Goal: Information Seeking & Learning: Find specific fact

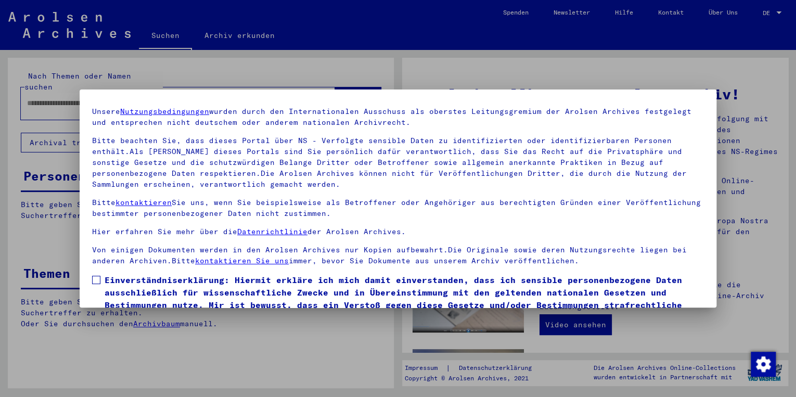
scroll to position [83, 0]
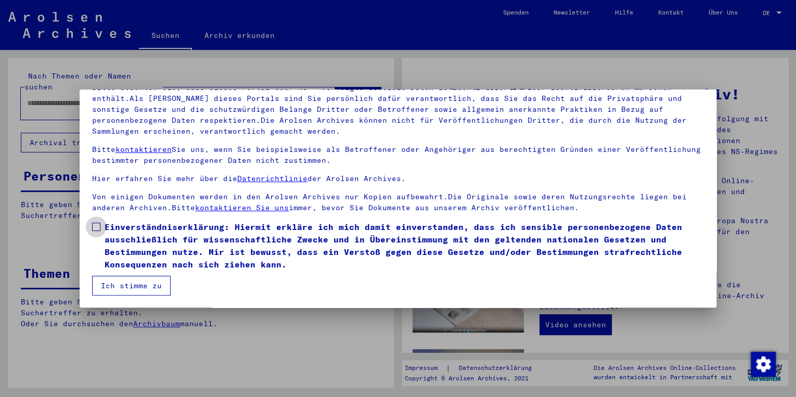
drag, startPoint x: 96, startPoint y: 224, endPoint x: 99, endPoint y: 253, distance: 28.8
click at [96, 224] on span at bounding box center [96, 227] width 8 height 8
drag, startPoint x: 105, startPoint y: 285, endPoint x: 107, endPoint y: 271, distance: 14.2
click at [105, 285] on button "Ich stimme zu" at bounding box center [131, 286] width 79 height 20
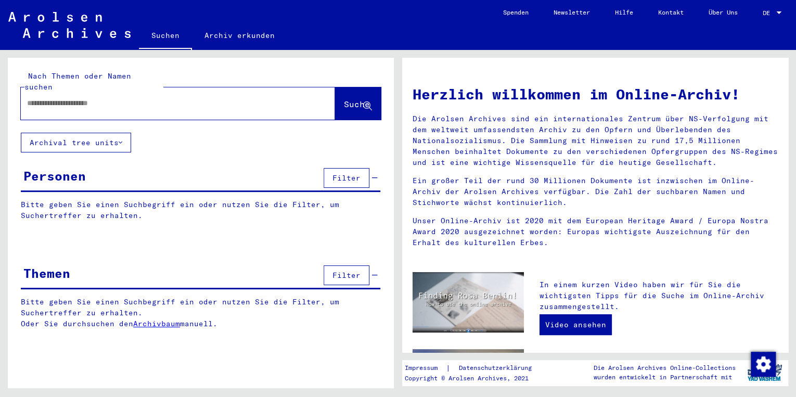
click at [75, 98] on input "text" at bounding box center [165, 103] width 277 height 11
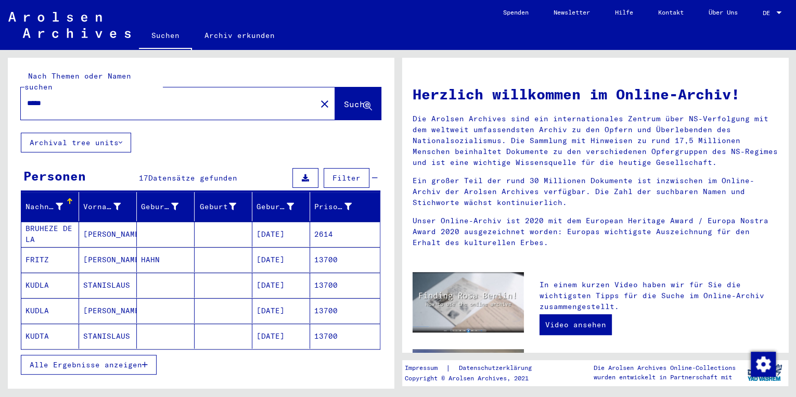
click at [126, 355] on button "Alle Ergebnisse anzeigen" at bounding box center [89, 365] width 136 height 20
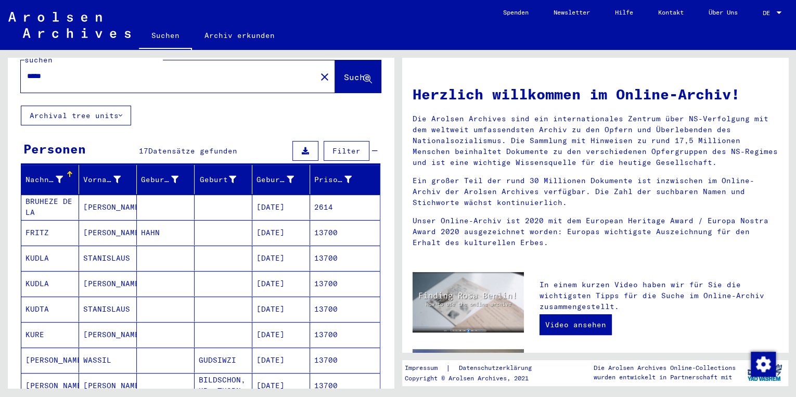
scroll to position [166, 0]
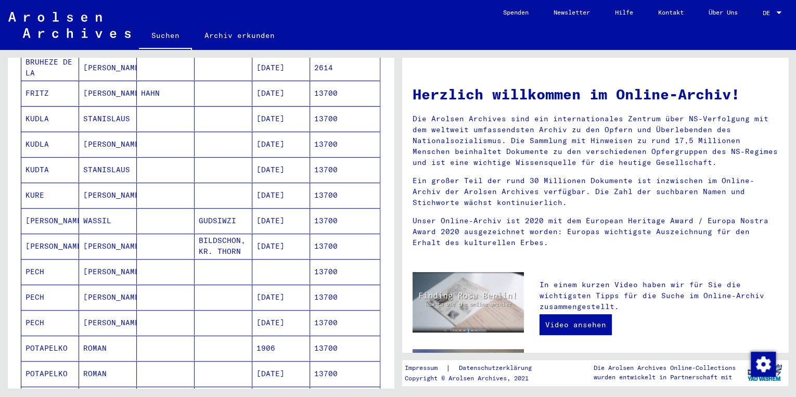
click at [101, 211] on mat-cell "WASSIL" at bounding box center [108, 220] width 58 height 25
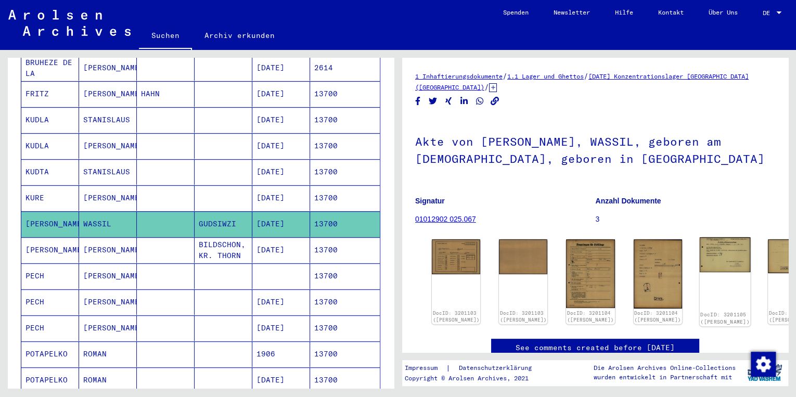
click at [699, 253] on img at bounding box center [724, 254] width 51 height 35
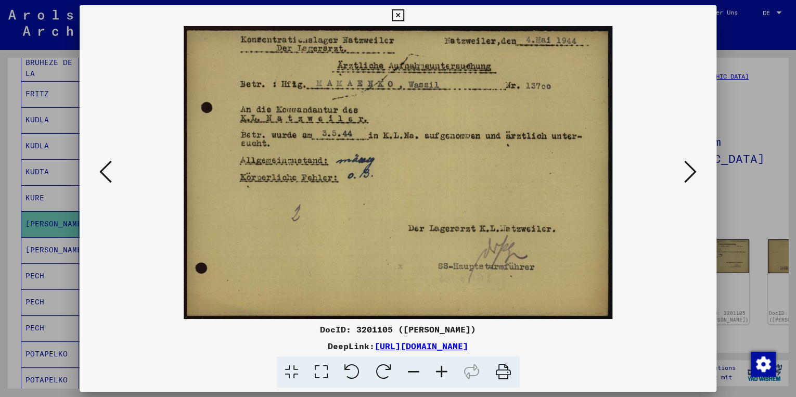
click at [695, 171] on icon at bounding box center [690, 171] width 12 height 25
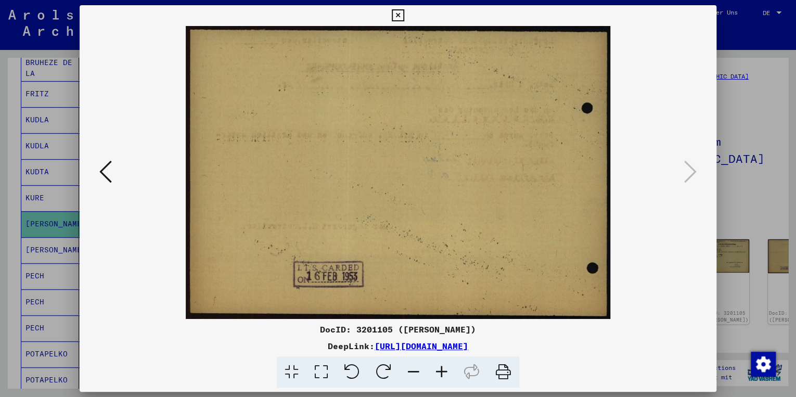
click at [106, 173] on icon at bounding box center [105, 171] width 12 height 25
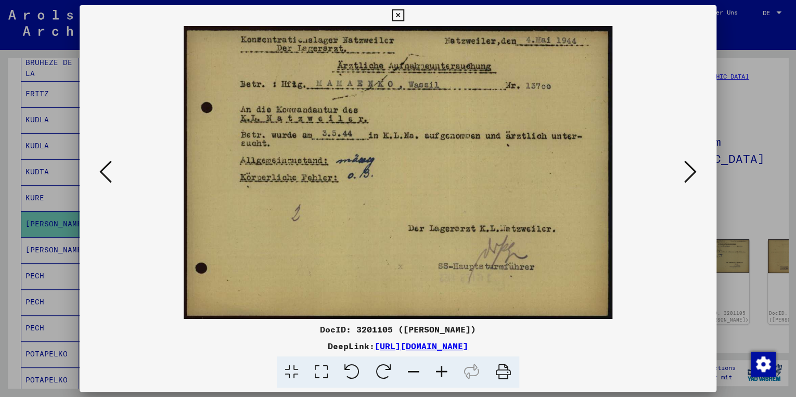
click at [106, 173] on icon at bounding box center [105, 171] width 12 height 25
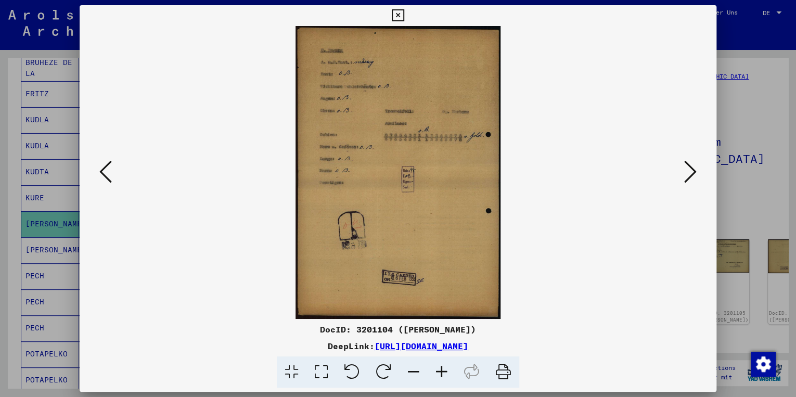
click at [106, 173] on icon at bounding box center [105, 171] width 12 height 25
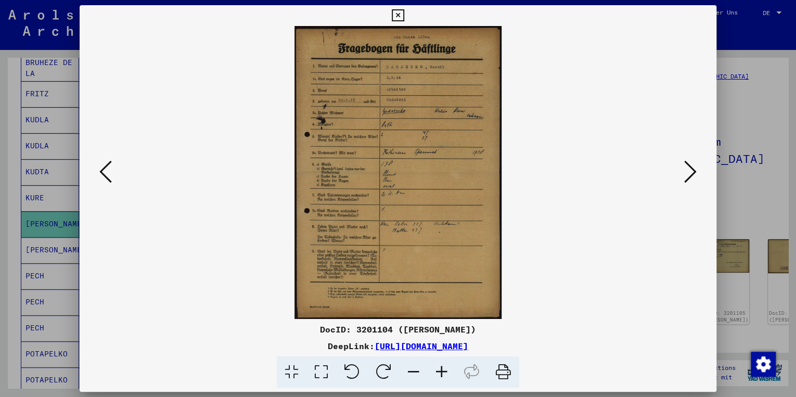
click at [106, 173] on icon at bounding box center [105, 171] width 12 height 25
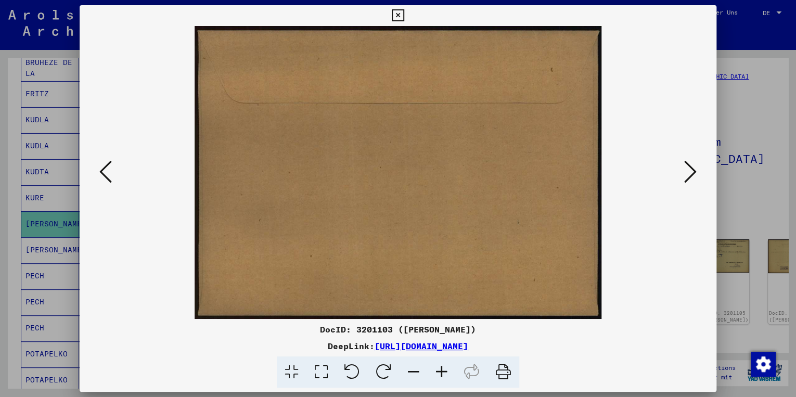
click at [106, 173] on icon at bounding box center [105, 171] width 12 height 25
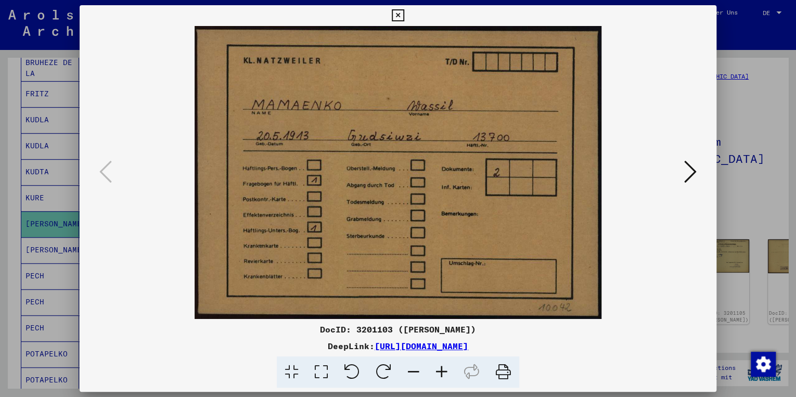
click at [691, 171] on icon at bounding box center [690, 171] width 12 height 25
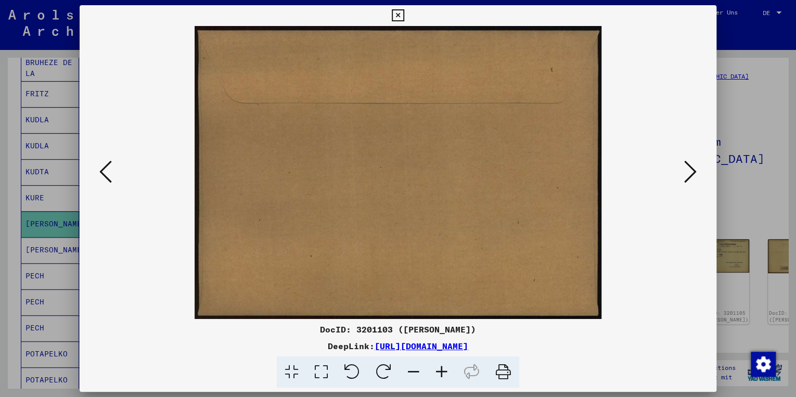
click at [693, 170] on icon at bounding box center [690, 171] width 12 height 25
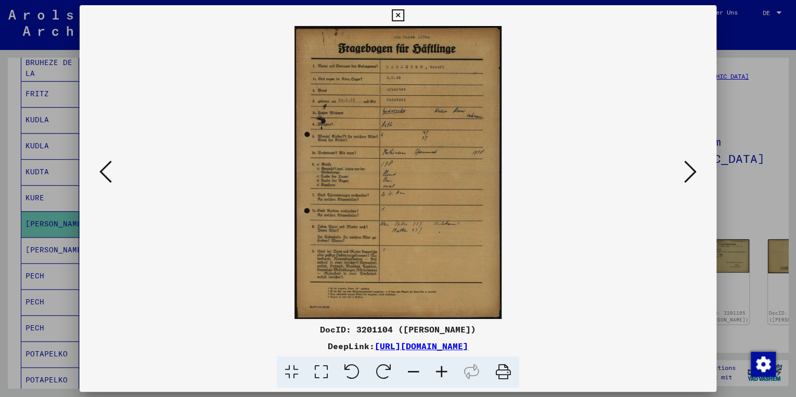
click at [106, 172] on icon at bounding box center [105, 171] width 12 height 25
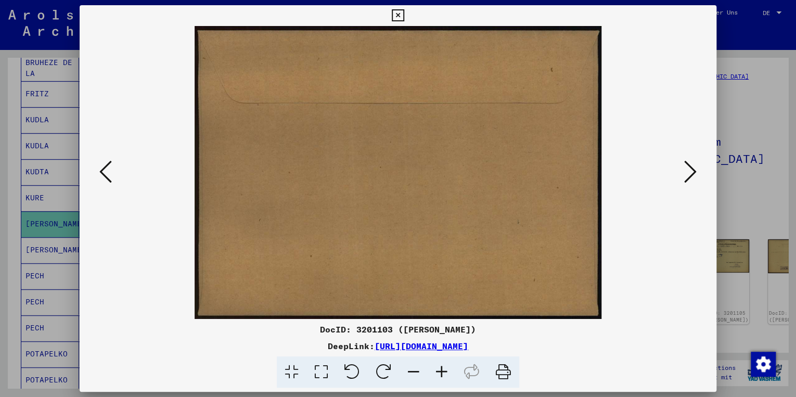
click at [106, 172] on icon at bounding box center [105, 171] width 12 height 25
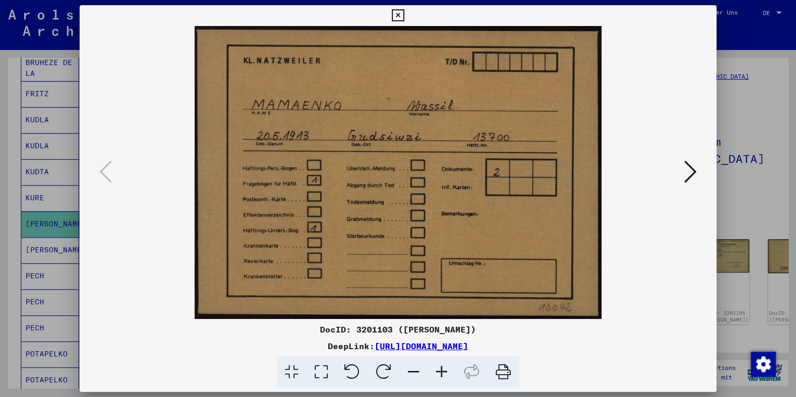
click at [399, 12] on icon at bounding box center [398, 15] width 12 height 12
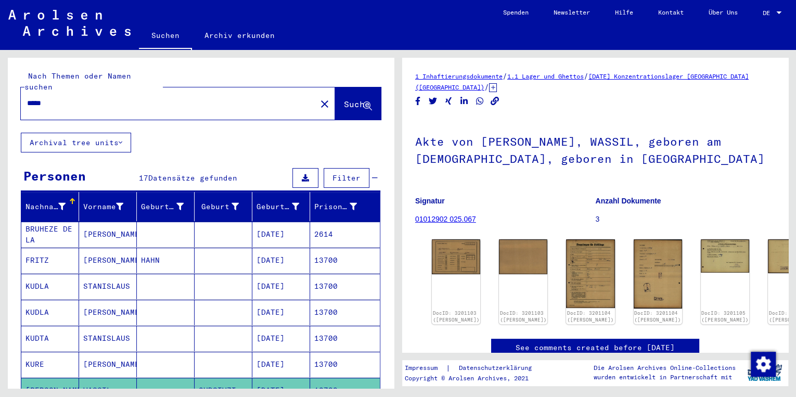
drag, startPoint x: 60, startPoint y: 90, endPoint x: 25, endPoint y: 99, distance: 36.5
click at [25, 99] on div "*****" at bounding box center [165, 103] width 289 height 23
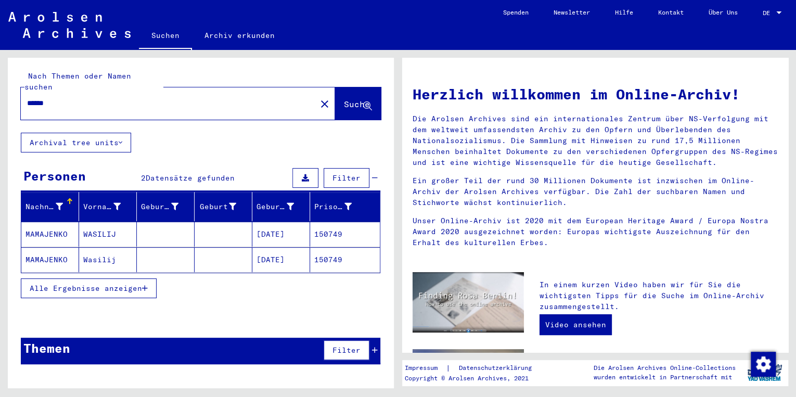
click at [47, 223] on mat-cell "MAMAJENKO" at bounding box center [50, 234] width 58 height 25
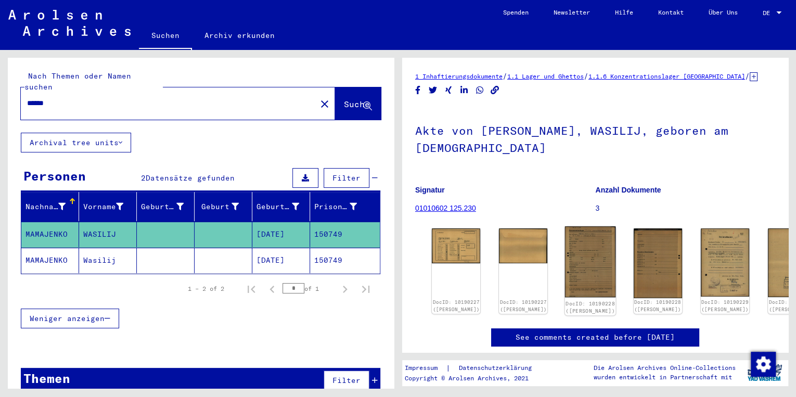
click at [569, 270] on img at bounding box center [590, 261] width 51 height 71
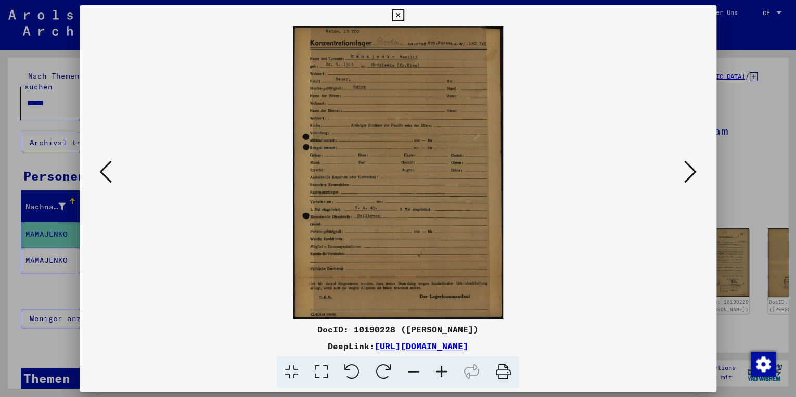
click at [693, 173] on icon at bounding box center [690, 171] width 12 height 25
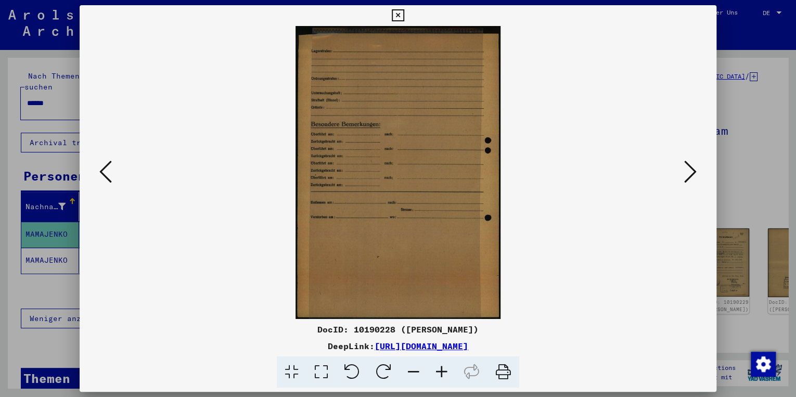
click at [693, 173] on icon at bounding box center [690, 171] width 12 height 25
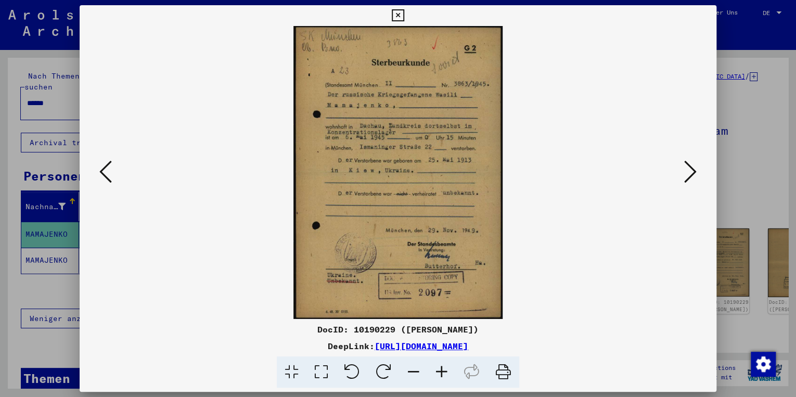
click at [694, 172] on icon at bounding box center [690, 171] width 12 height 25
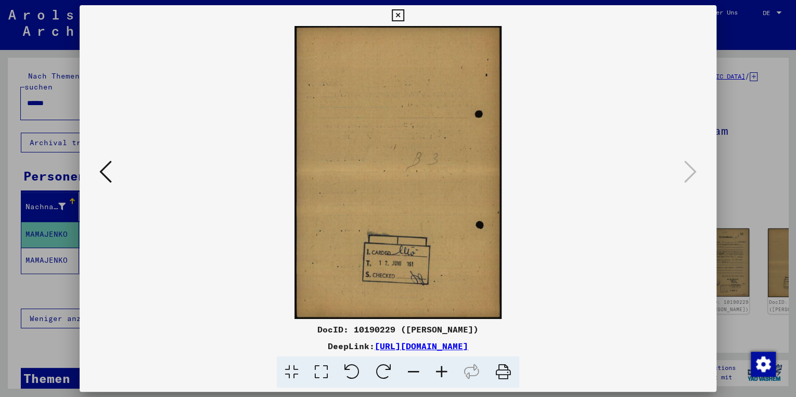
click at [399, 18] on icon at bounding box center [398, 15] width 12 height 12
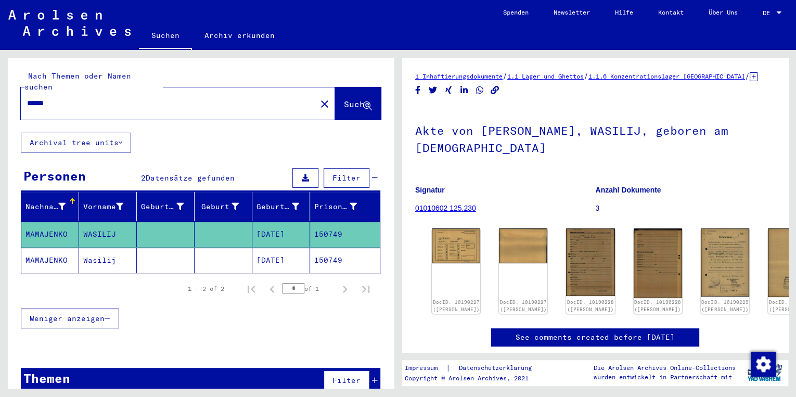
click at [91, 252] on mat-cell "Wasilij" at bounding box center [108, 260] width 58 height 25
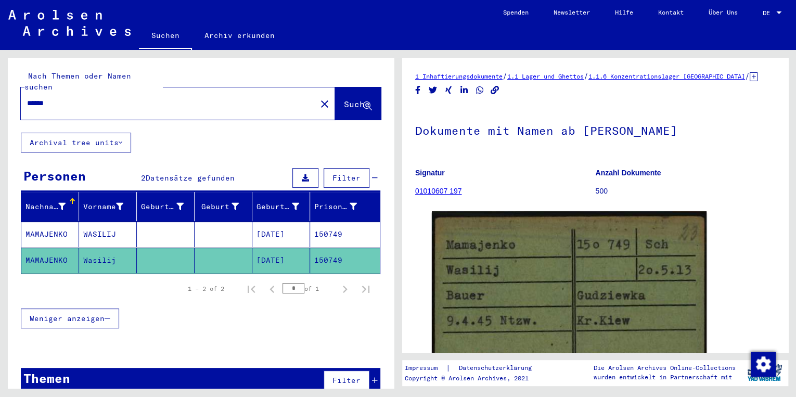
drag, startPoint x: 66, startPoint y: 87, endPoint x: -2, endPoint y: 89, distance: 68.2
click at [0, 89] on html "Suchen Archiv erkunden Spenden Newsletter Hilfe Kontakt Über Uns Suchen Archiv …" at bounding box center [398, 198] width 796 height 397
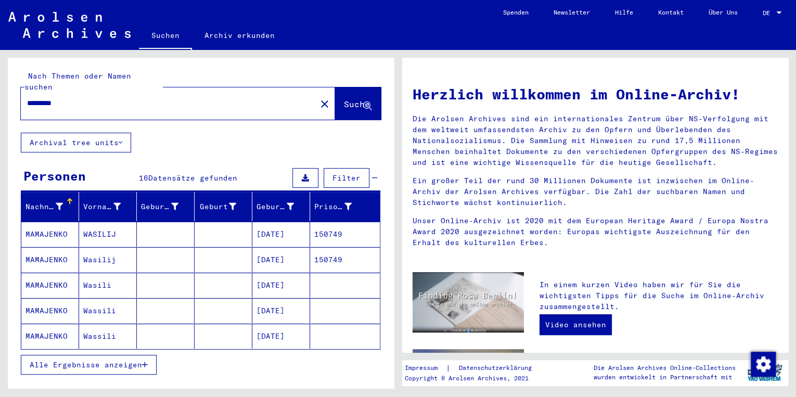
click at [104, 222] on mat-cell "WASILIJ" at bounding box center [108, 234] width 58 height 25
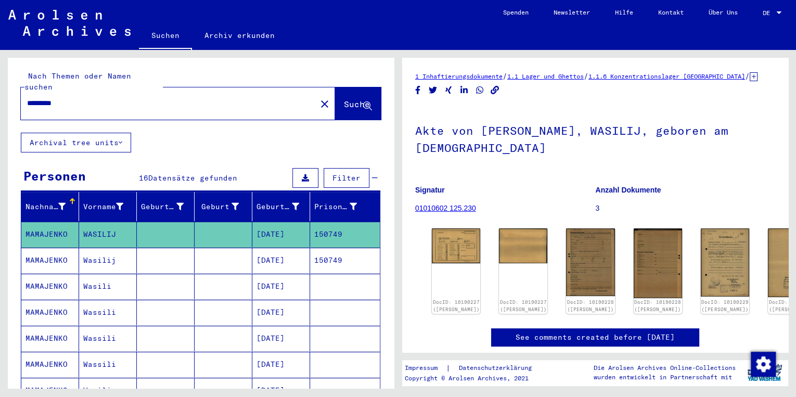
click at [101, 251] on mat-cell "Wasilij" at bounding box center [108, 260] width 58 height 25
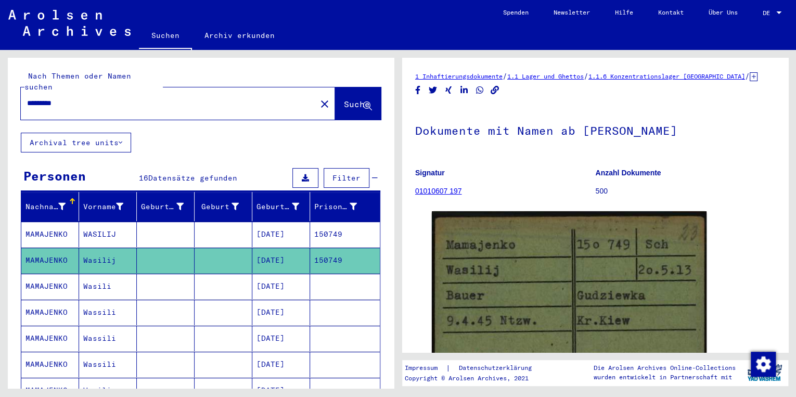
click at [104, 275] on mat-cell "Wasili" at bounding box center [108, 286] width 58 height 25
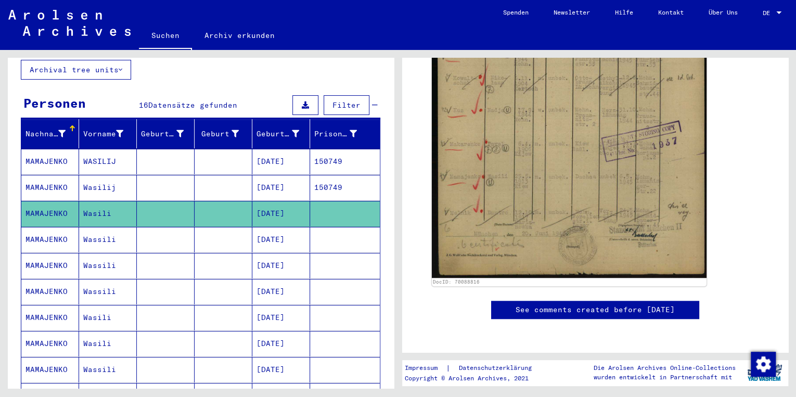
scroll to position [83, 0]
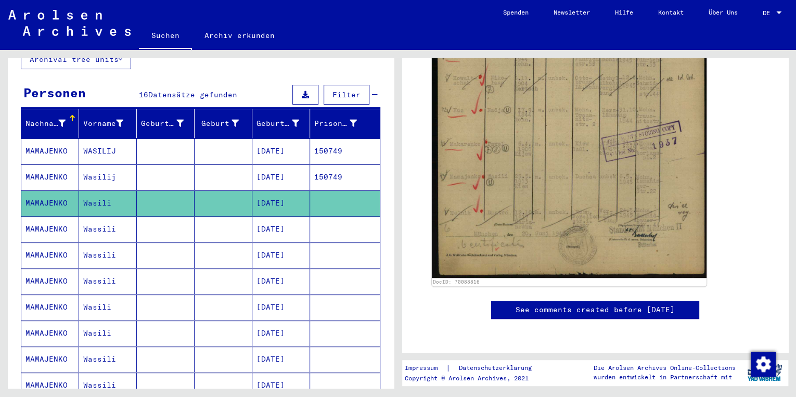
click at [223, 216] on mat-cell at bounding box center [223, 228] width 58 height 25
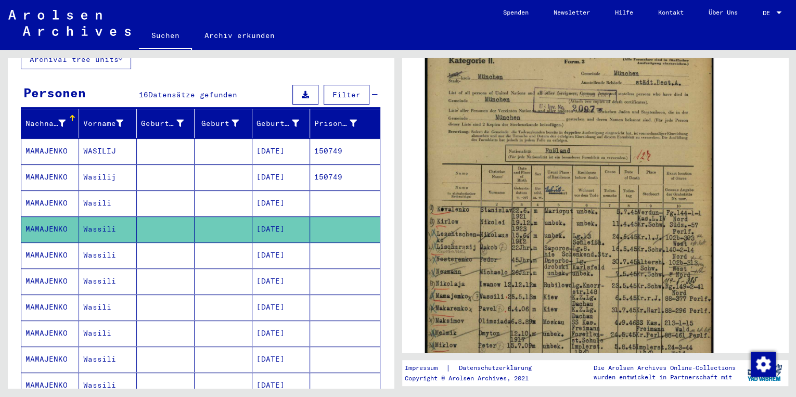
scroll to position [291, 0]
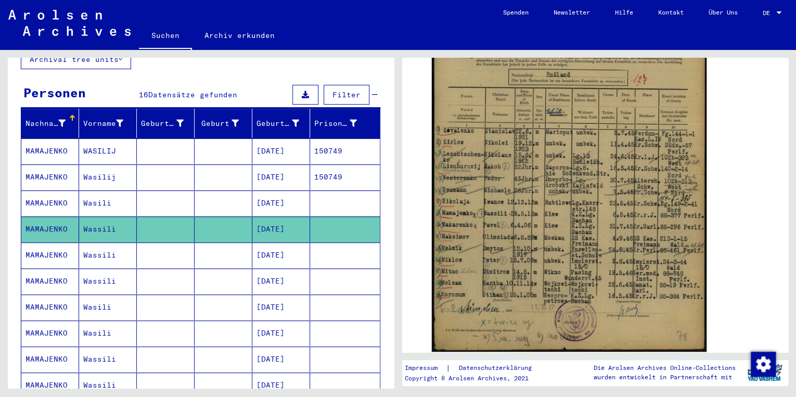
click at [90, 243] on mat-cell "Wassili" at bounding box center [108, 254] width 58 height 25
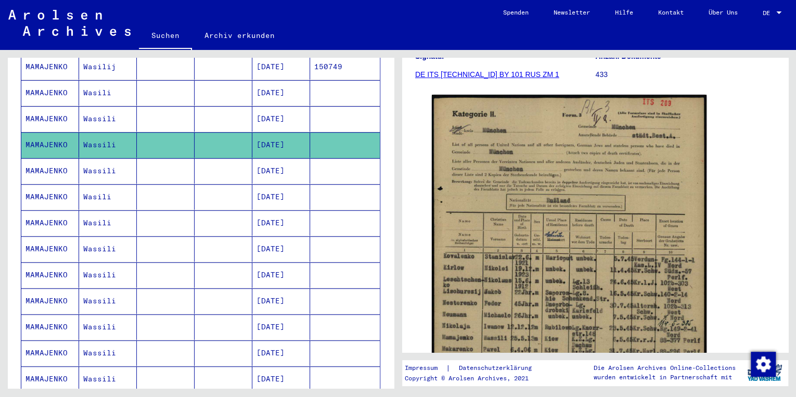
scroll to position [208, 0]
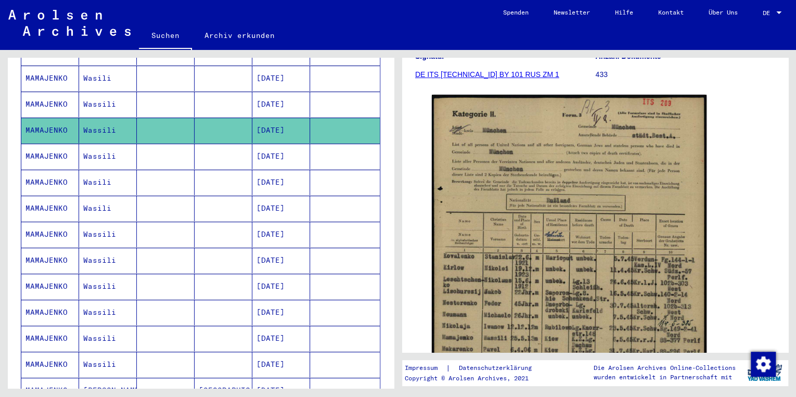
click at [97, 144] on mat-cell "Wassili" at bounding box center [108, 156] width 58 height 25
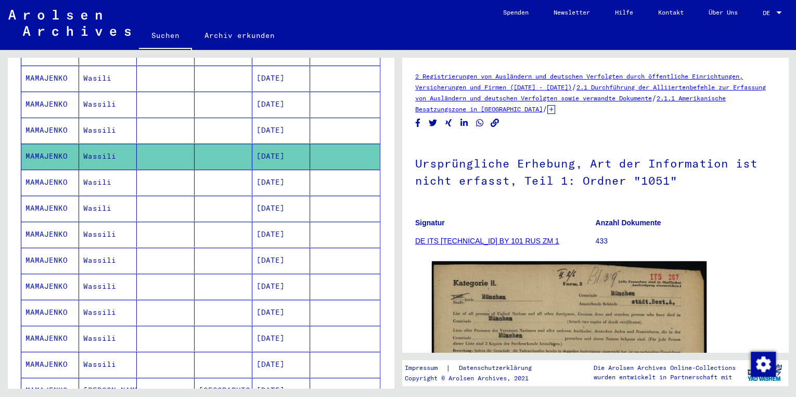
click at [104, 175] on mat-cell "Wasili" at bounding box center [108, 182] width 58 height 25
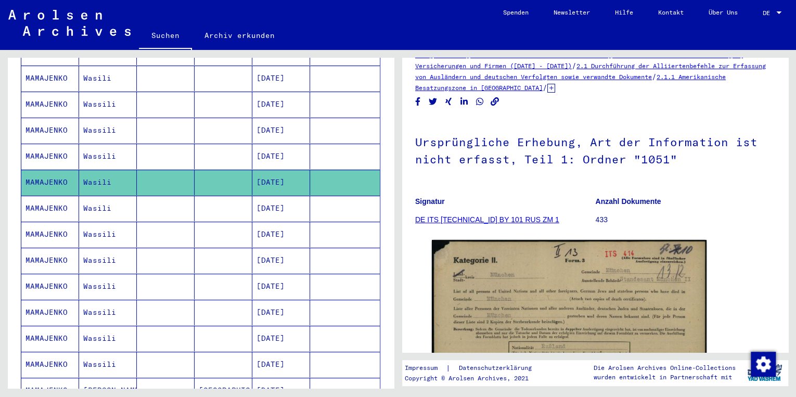
scroll to position [166, 0]
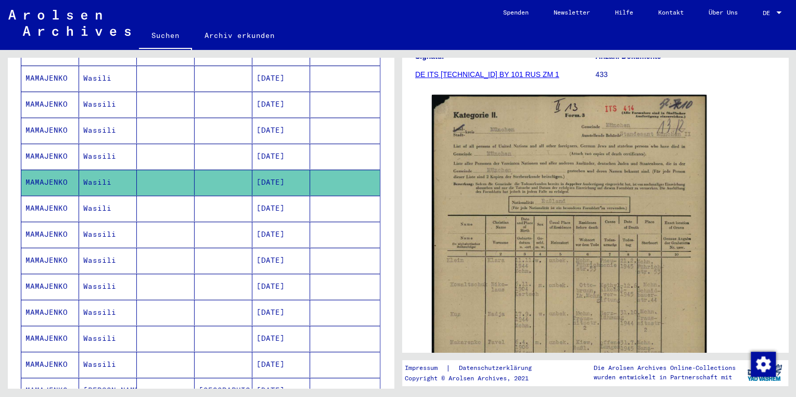
click at [101, 199] on mat-cell "Wasili" at bounding box center [108, 208] width 58 height 25
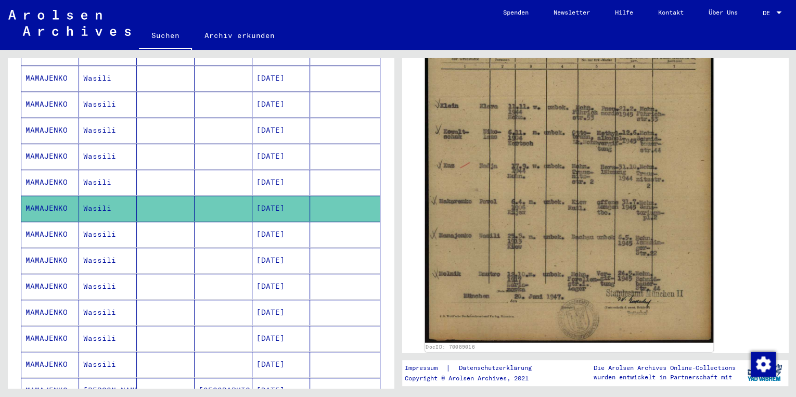
scroll to position [333, 0]
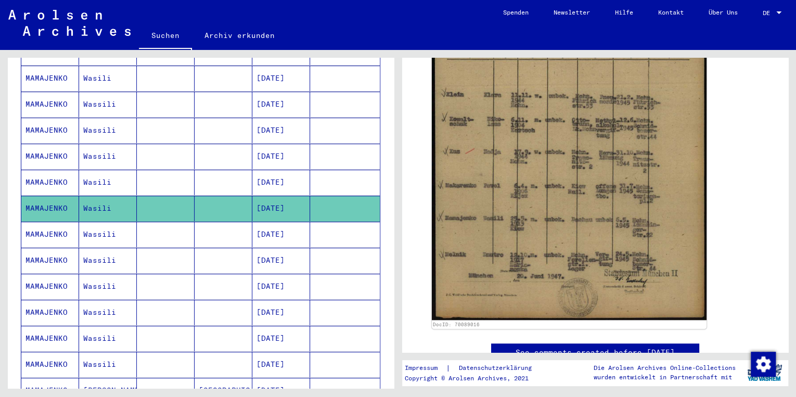
click at [108, 222] on mat-cell "Wassili" at bounding box center [108, 234] width 58 height 25
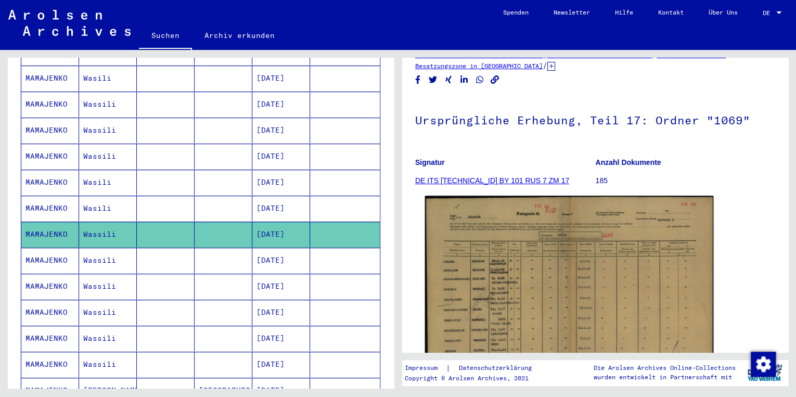
scroll to position [208, 0]
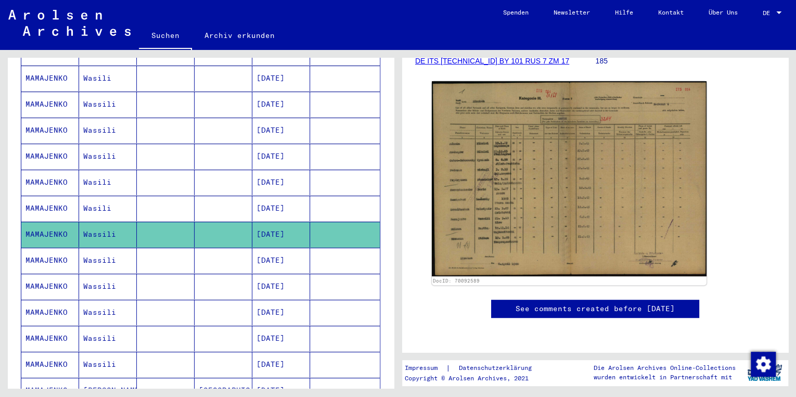
click at [79, 248] on mat-cell "Wassili" at bounding box center [108, 260] width 58 height 25
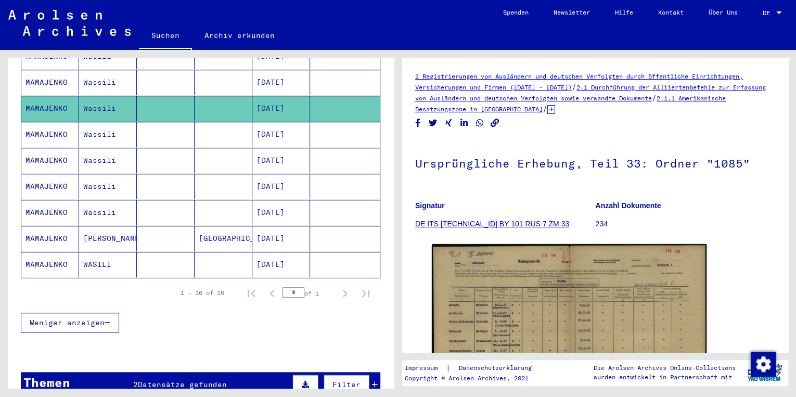
scroll to position [374, 0]
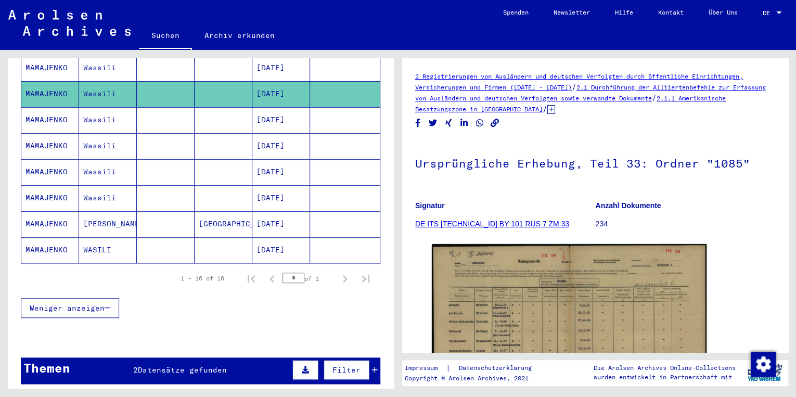
click at [120, 107] on mat-cell "Wassili" at bounding box center [108, 119] width 58 height 25
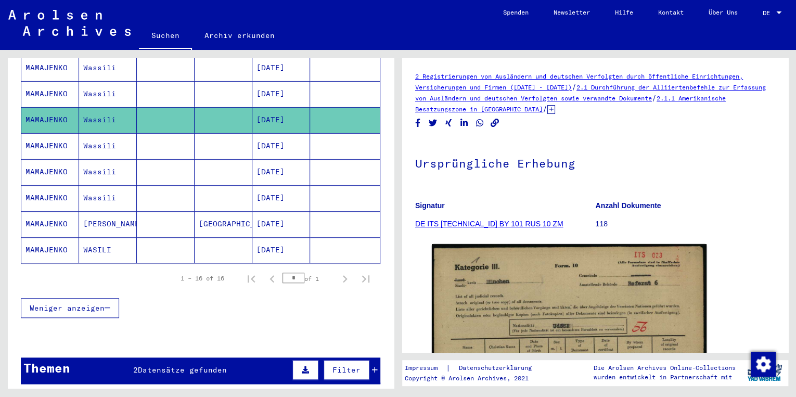
click at [99, 137] on mat-cell "Wassili" at bounding box center [108, 145] width 58 height 25
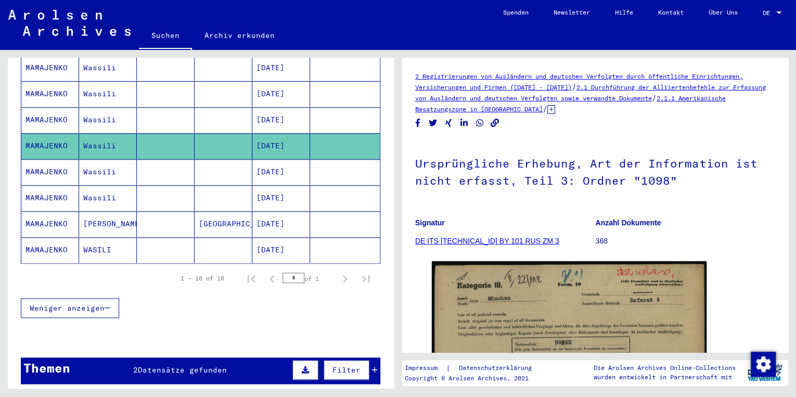
click at [87, 160] on mat-cell "Wassili" at bounding box center [108, 171] width 58 height 25
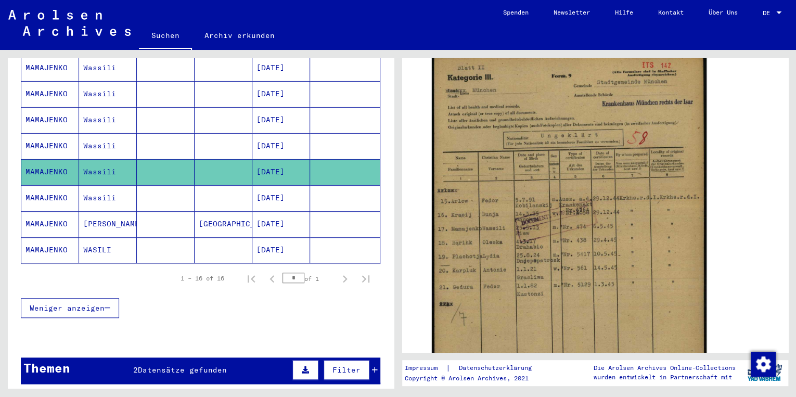
click at [84, 187] on mat-cell "Wassili" at bounding box center [108, 197] width 58 height 25
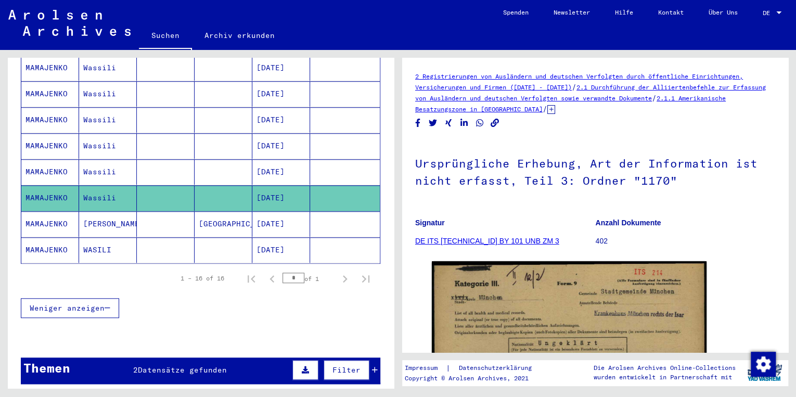
click at [89, 238] on mat-cell "WASILI" at bounding box center [108, 249] width 58 height 25
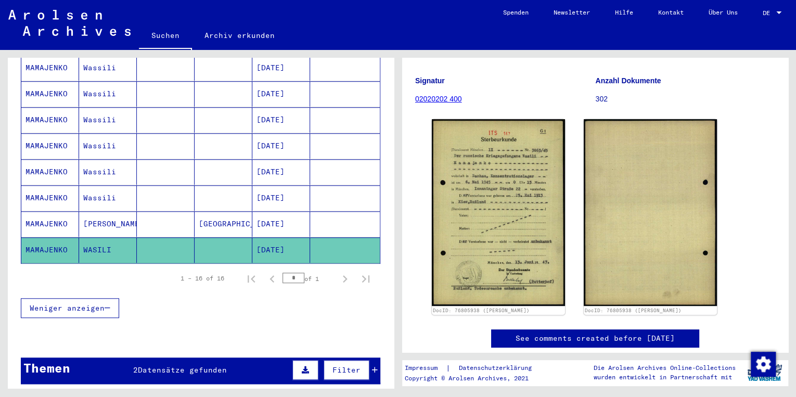
click at [185, 365] on span "Datensätze gefunden" at bounding box center [182, 369] width 89 height 9
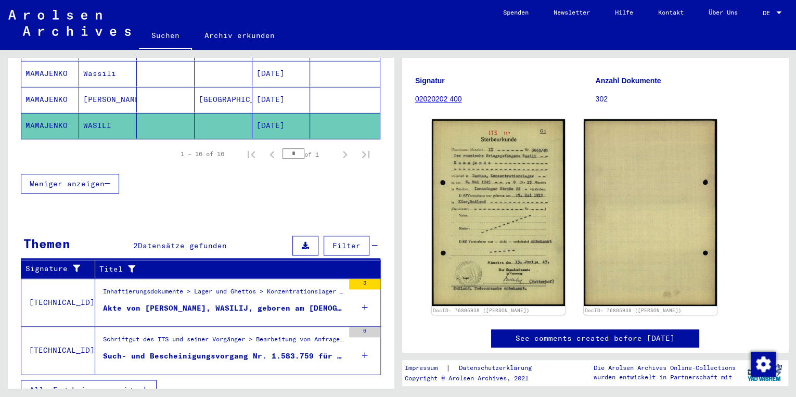
click at [199, 350] on div "Such- und Bescheinigungsvorgang Nr. 1.583.759 für [PERSON_NAME] geboren [DEMOGR…" at bounding box center [223, 355] width 241 height 11
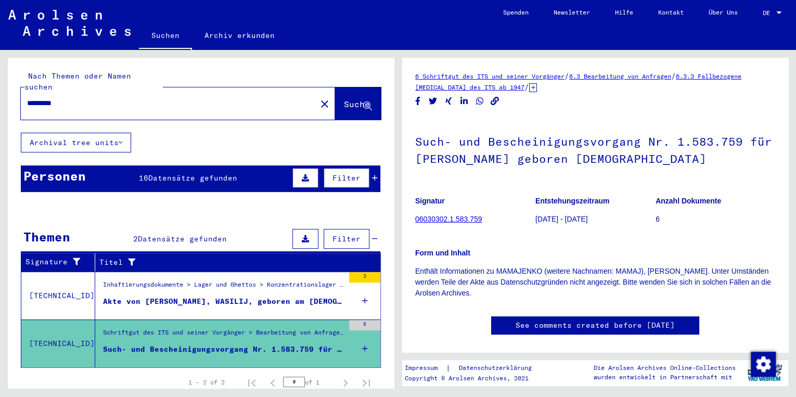
click at [51, 98] on input "*********" at bounding box center [168, 103] width 283 height 11
type input "********"
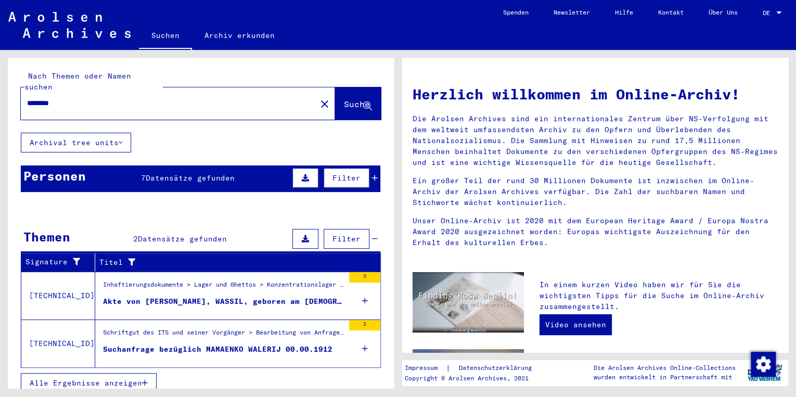
click at [161, 173] on span "Datensätze gefunden" at bounding box center [190, 177] width 89 height 9
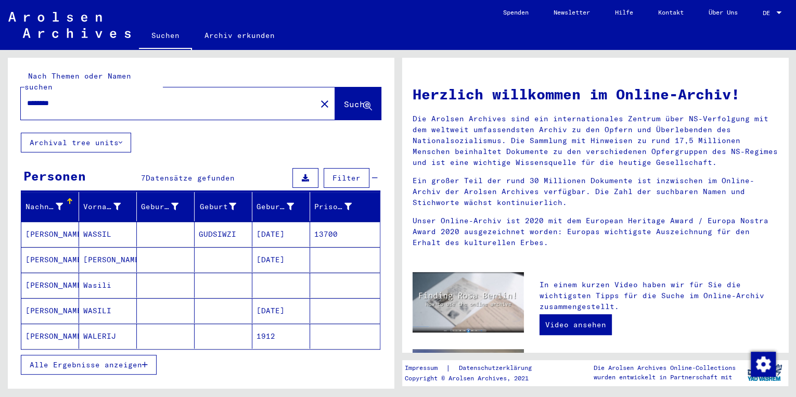
click at [91, 277] on mat-cell "Wasili" at bounding box center [108, 284] width 58 height 25
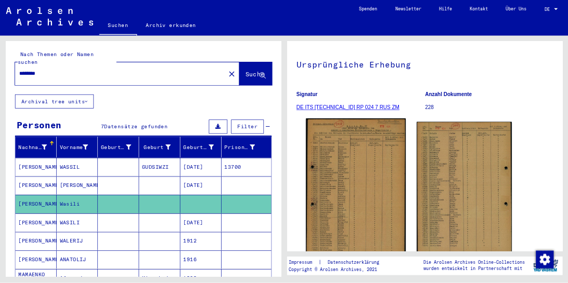
scroll to position [83, 0]
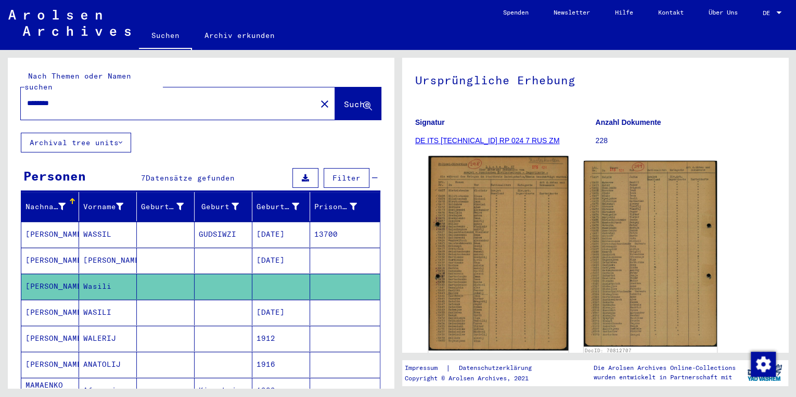
click at [483, 260] on img at bounding box center [499, 253] width 140 height 194
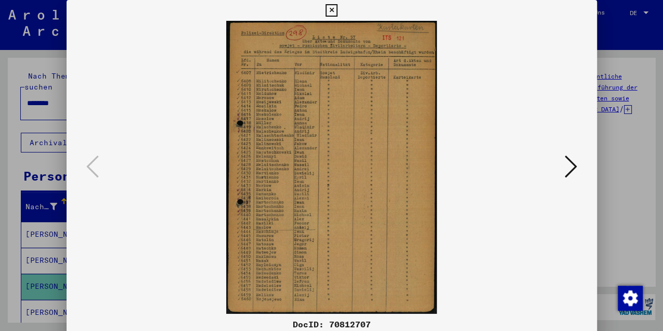
scroll to position [0, 0]
click at [330, 10] on icon at bounding box center [332, 10] width 12 height 12
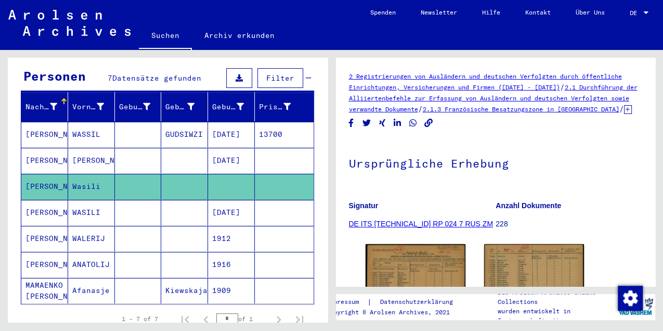
scroll to position [104, 0]
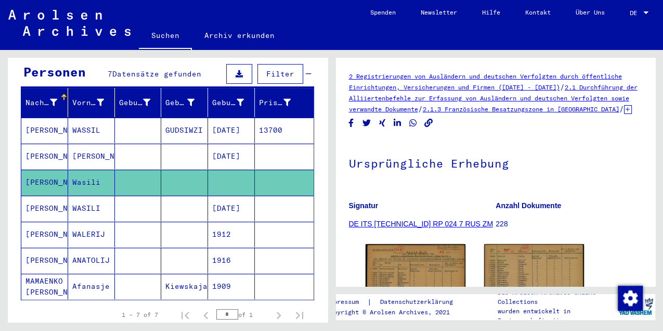
click at [224, 196] on mat-cell "[DATE]" at bounding box center [231, 208] width 47 height 25
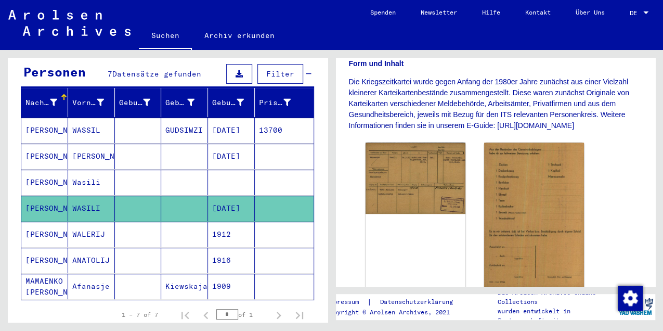
scroll to position [208, 0]
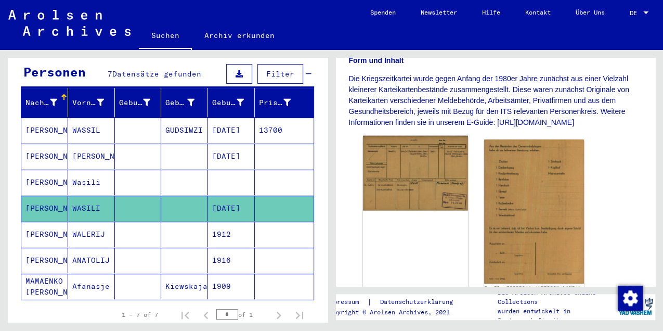
click at [400, 177] on img at bounding box center [415, 173] width 105 height 75
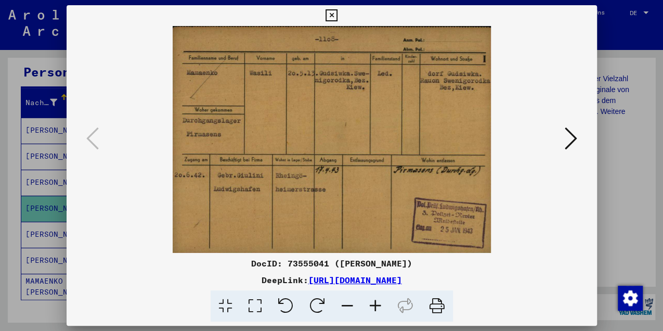
click at [572, 138] on icon at bounding box center [571, 138] width 12 height 25
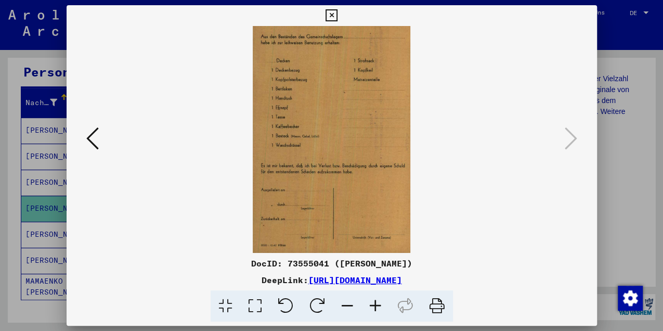
drag, startPoint x: 331, startPoint y: 12, endPoint x: 300, endPoint y: 35, distance: 38.7
click at [330, 15] on icon at bounding box center [332, 15] width 12 height 12
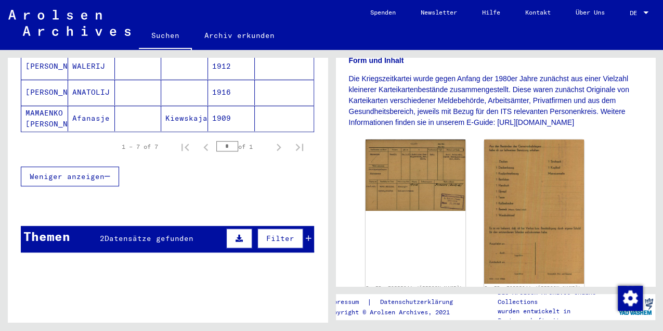
scroll to position [277, 0]
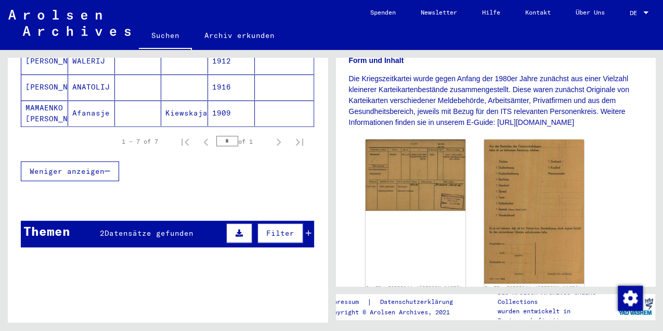
click at [120, 228] on span "Datensätze gefunden" at bounding box center [149, 232] width 89 height 9
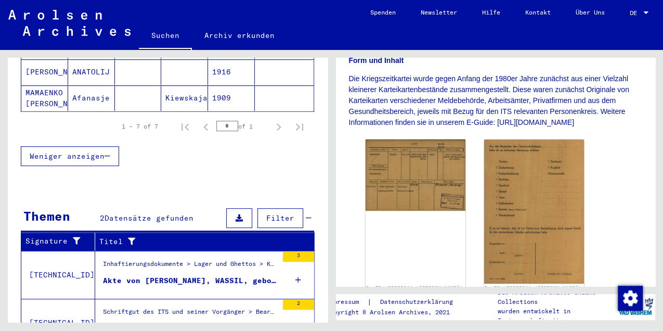
scroll to position [331, 0]
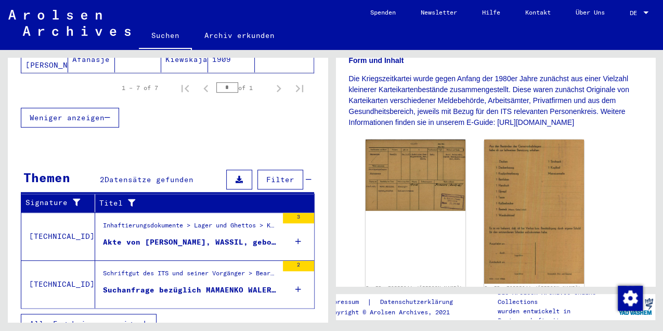
click at [155, 237] on div "Akte von [PERSON_NAME], WASSIL, geboren am [DEMOGRAPHIC_DATA], geboren in [GEOG…" at bounding box center [190, 242] width 175 height 11
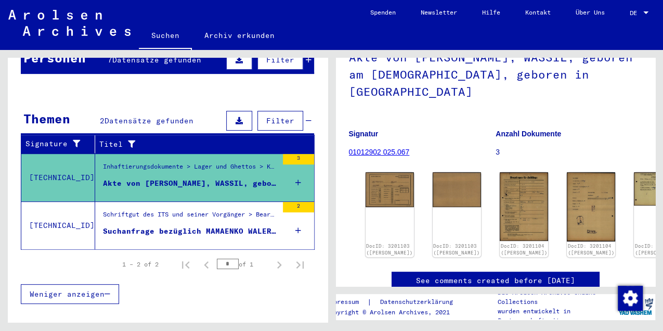
scroll to position [104, 0]
